Goal: Transaction & Acquisition: Download file/media

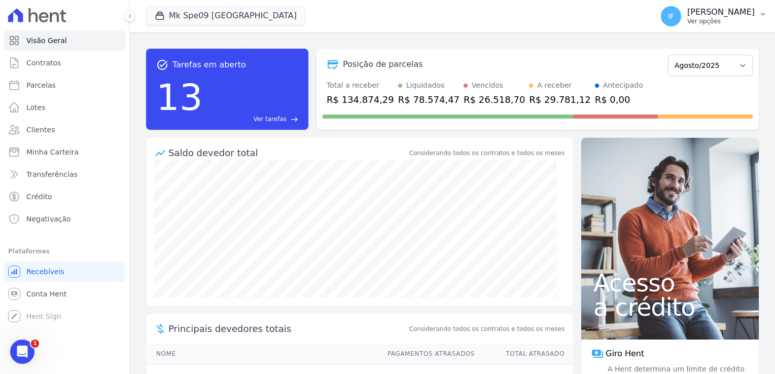
click at [688, 20] on p "Ver opções" at bounding box center [721, 21] width 67 height 8
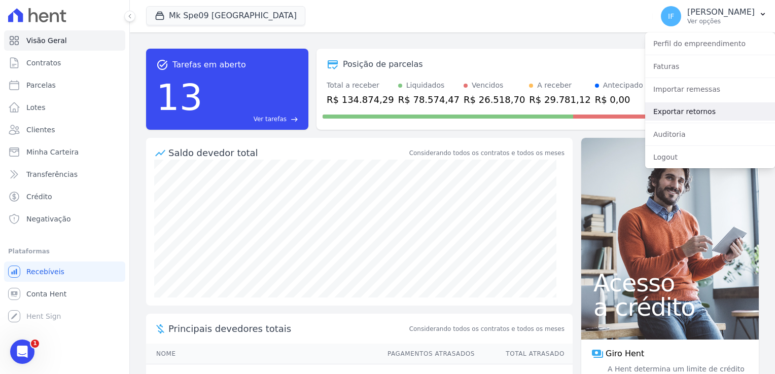
click at [679, 114] on link "Exportar retornos" at bounding box center [710, 111] width 130 height 18
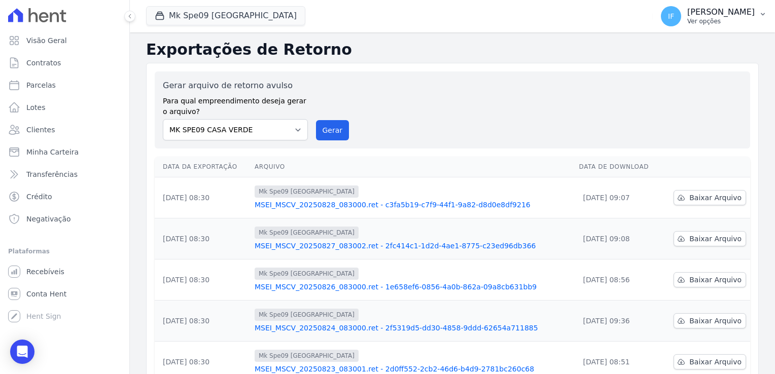
click at [688, 23] on p "Ver opções" at bounding box center [721, 21] width 67 height 8
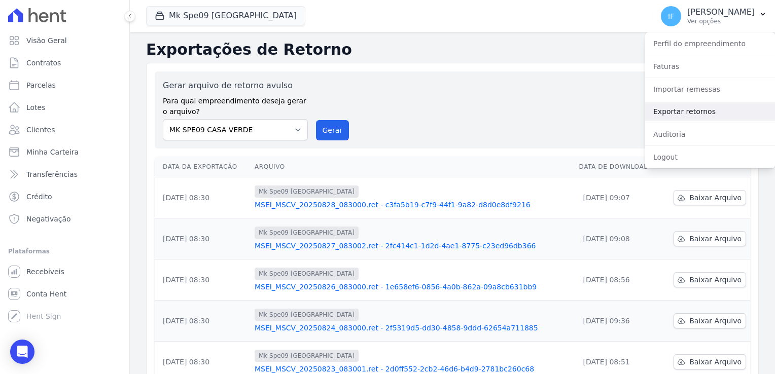
click at [692, 112] on link "Exportar retornos" at bounding box center [710, 111] width 130 height 18
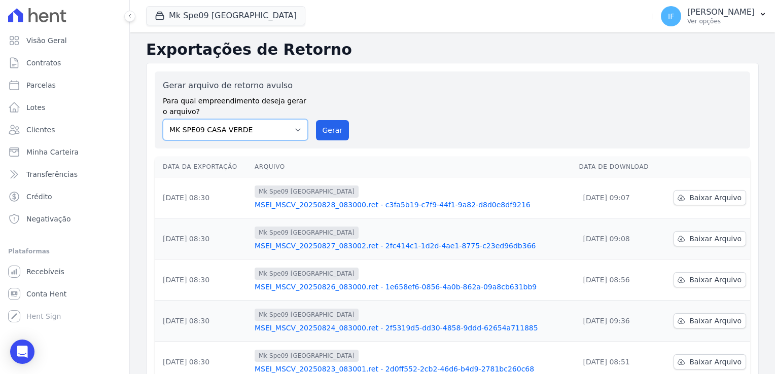
click at [282, 128] on select "MARKA SPE04 CURUÇA MARKA SPE06 EMPREENDIMENTOS E PARTICIPACOES LTDA MK SPE01 PE…" at bounding box center [235, 129] width 145 height 21
click at [205, 17] on button "Mk Spe09 [GEOGRAPHIC_DATA]" at bounding box center [225, 15] width 159 height 19
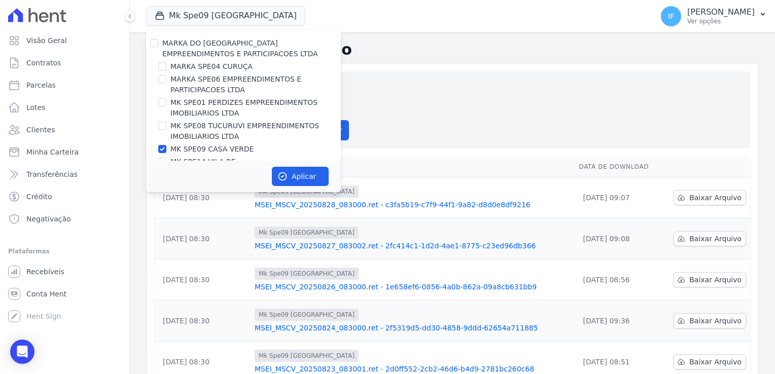
click at [153, 38] on div "MARKA DO BRASIL EMPREENDIMENTOS E PARTICIPACOES LTDA MARKA SPE04 CURUÇA MARKA S…" at bounding box center [243, 109] width 195 height 158
click at [154, 43] on input "MARKA DO [GEOGRAPHIC_DATA] EMPREENDIMENTOS E PARTICIPACOES LTDA" at bounding box center [154, 43] width 8 height 8
checkbox input "true"
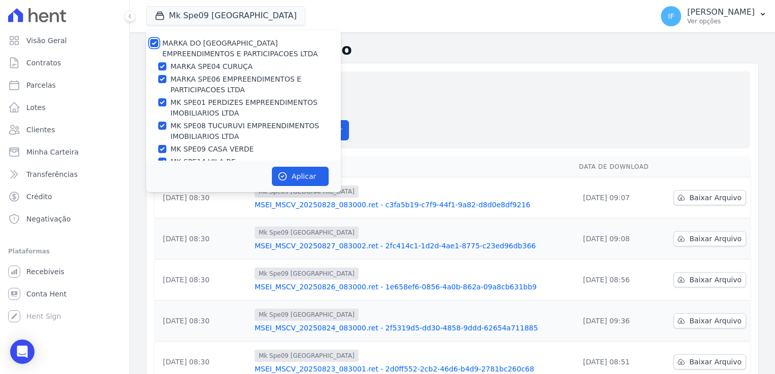
checkbox input "true"
click at [303, 176] on button "Aplicar" at bounding box center [300, 176] width 57 height 19
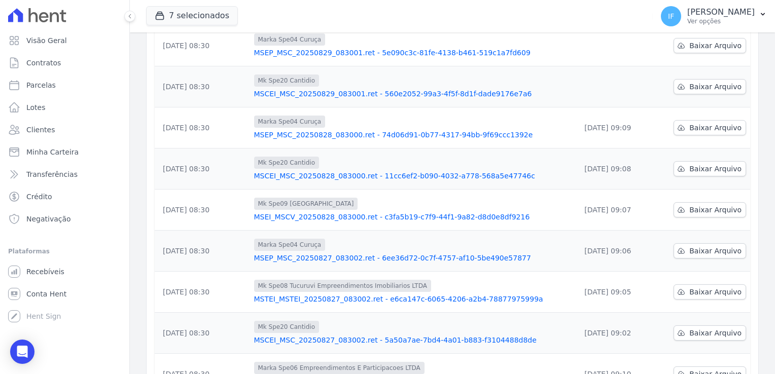
scroll to position [101, 0]
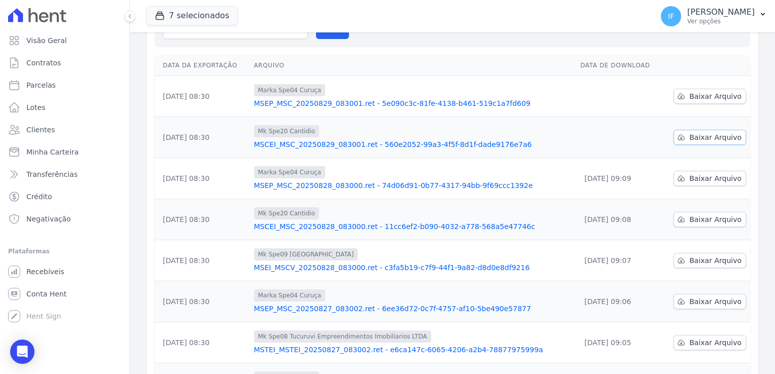
click at [697, 137] on span "Baixar Arquivo" at bounding box center [716, 137] width 52 height 10
click at [698, 94] on span "Baixar Arquivo" at bounding box center [716, 96] width 52 height 10
click at [698, 95] on span "Baixar Arquivo" at bounding box center [716, 96] width 52 height 10
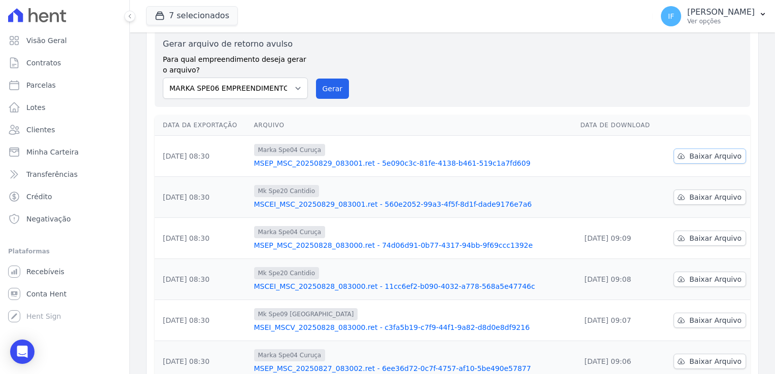
scroll to position [0, 0]
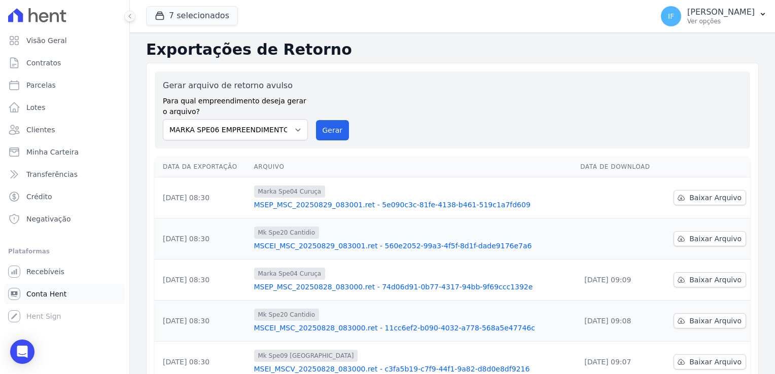
click at [59, 292] on span "Conta Hent" at bounding box center [46, 294] width 40 height 10
click at [182, 14] on button "7 selecionados" at bounding box center [192, 15] width 92 height 19
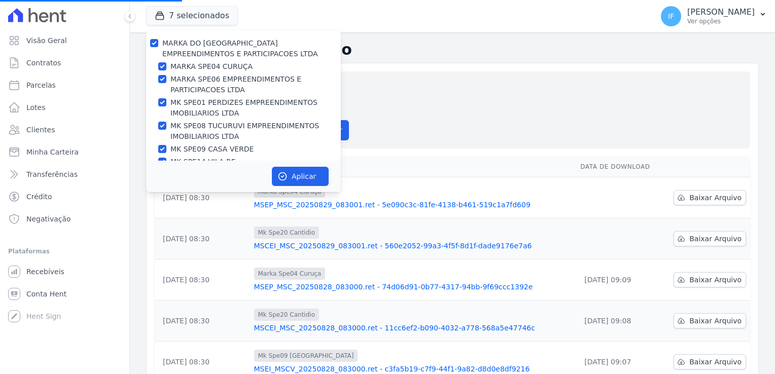
click at [162, 46] on div "MARKA DO [GEOGRAPHIC_DATA] EMPREENDIMENTOS E PARTICIPACOES LTDA" at bounding box center [243, 48] width 195 height 21
click at [152, 44] on input "MARKA DO [GEOGRAPHIC_DATA] EMPREENDIMENTOS E PARTICIPACOES LTDA" at bounding box center [154, 43] width 8 height 8
checkbox input "false"
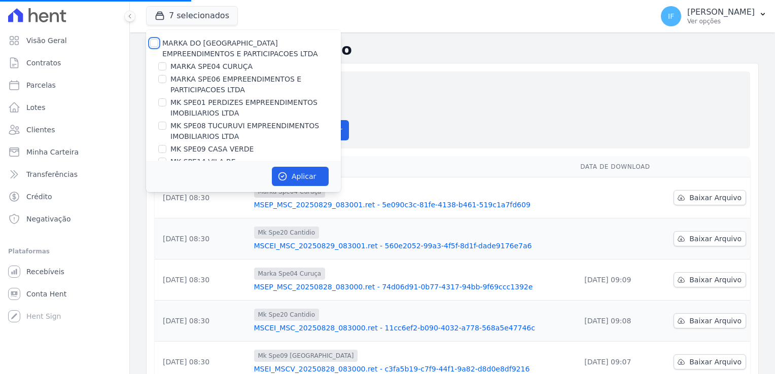
checkbox input "false"
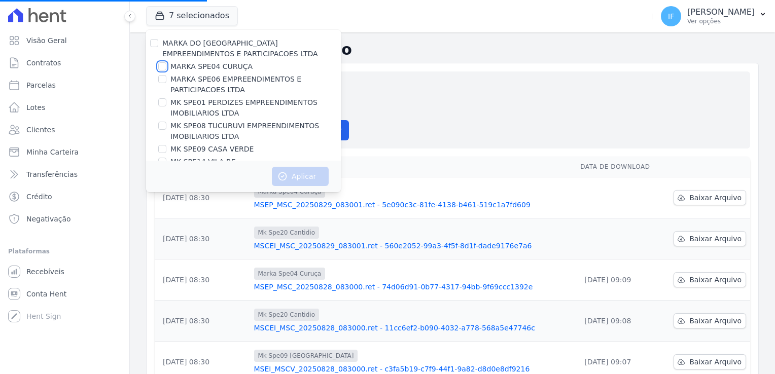
click at [160, 70] on input "MARKA SPE04 CURUÇA" at bounding box center [162, 66] width 8 height 8
checkbox input "true"
click at [298, 177] on button "Aplicar" at bounding box center [300, 176] width 57 height 19
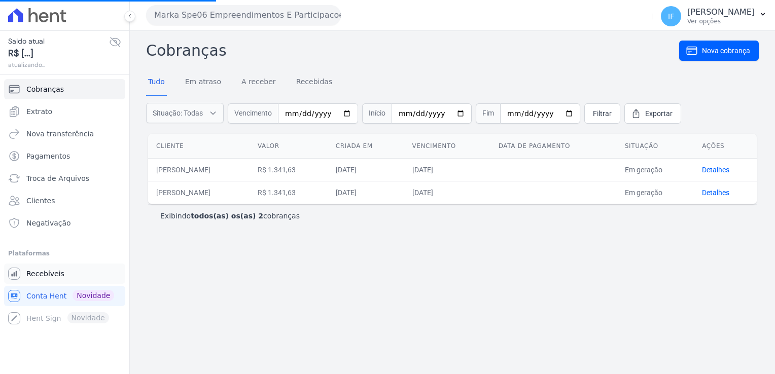
click at [50, 277] on span "Recebíveis" at bounding box center [45, 274] width 38 height 10
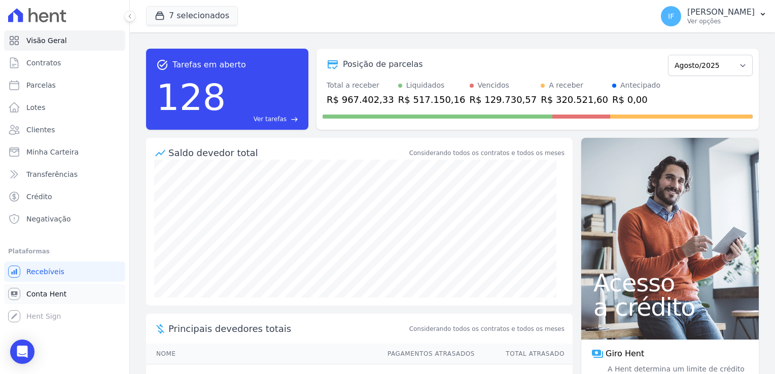
click at [46, 290] on span "Conta Hent" at bounding box center [46, 294] width 40 height 10
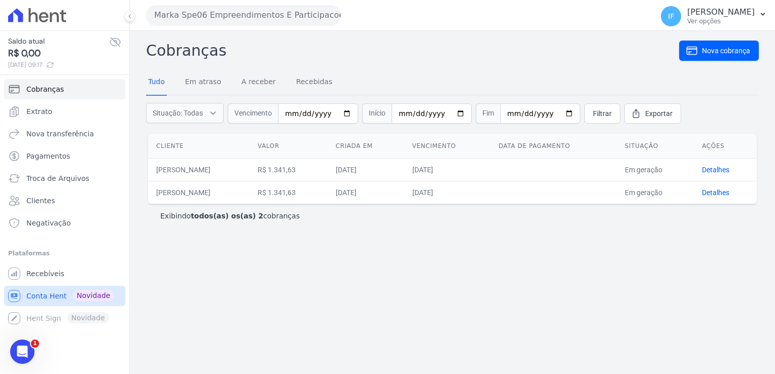
click at [40, 295] on span "Conta Hent" at bounding box center [46, 296] width 40 height 10
click at [48, 113] on span "Extrato" at bounding box center [39, 112] width 26 height 10
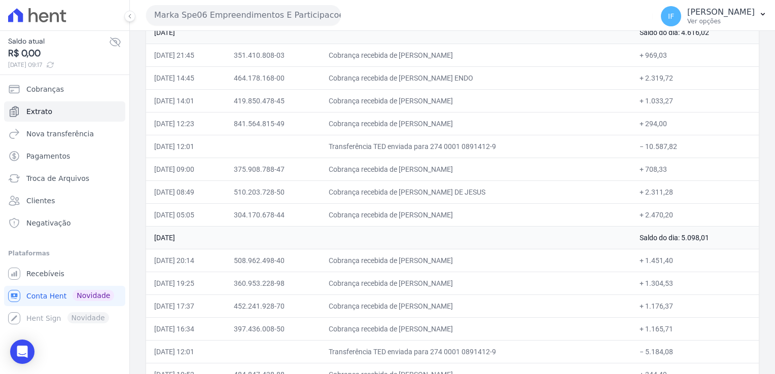
scroll to position [2931, 0]
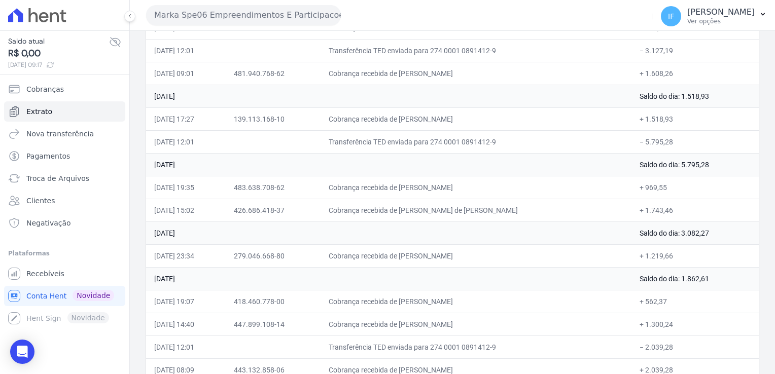
drag, startPoint x: 154, startPoint y: 165, endPoint x: 656, endPoint y: 400, distance: 554.1
click at [656, 374] on html "Saldo atual R$ 0,00 29/08/2025, 09:17 Cobranças Extrato Nova transferência Paga…" at bounding box center [387, 187] width 775 height 374
copy table "Data Documento Histórico Valor"
click at [422, 130] on td "Transferência TED enviada para 274 0001 0891412-9" at bounding box center [476, 141] width 311 height 23
click at [421, 108] on td "Cobrança recebida de LUIZ CARLOS DE LIMA" at bounding box center [476, 119] width 311 height 23
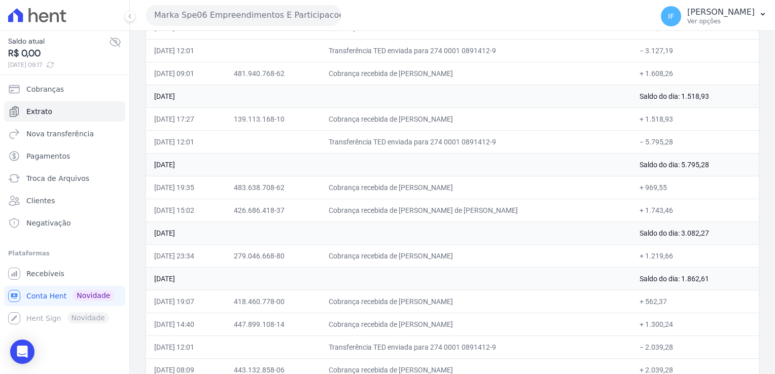
click at [423, 92] on td "04 de Agosto de 2025" at bounding box center [389, 96] width 486 height 23
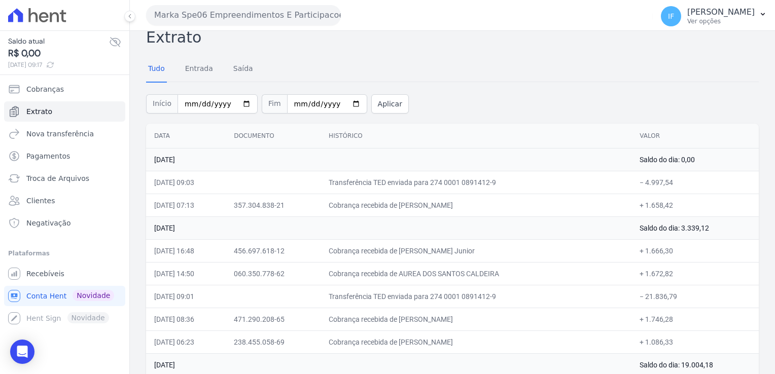
scroll to position [0, 0]
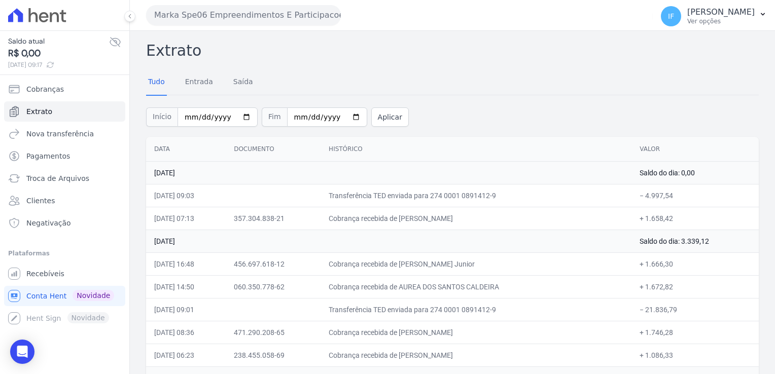
click at [351, 210] on td "Cobrança recebida de GIOVANA VICTORIA DA SILVA MEND" at bounding box center [476, 218] width 311 height 23
